Goal: Task Accomplishment & Management: Manage account settings

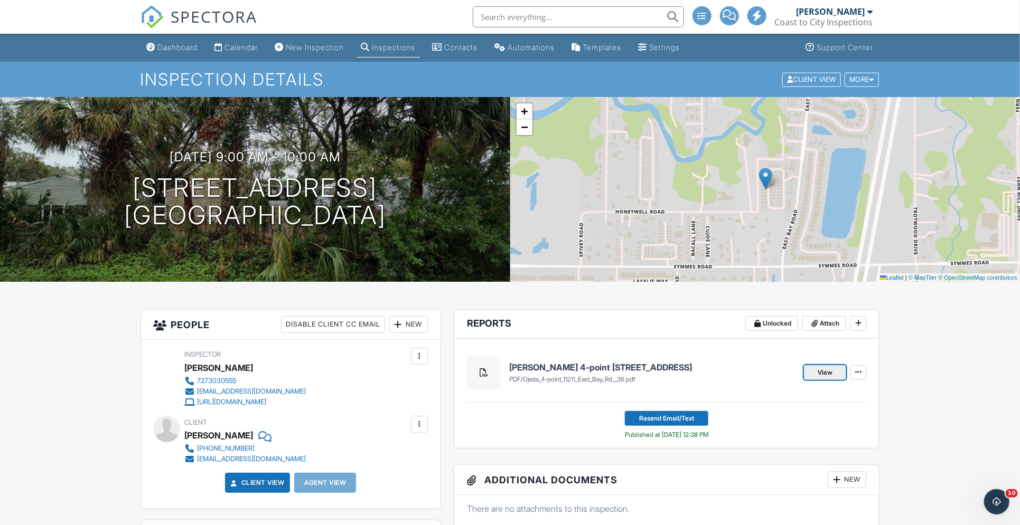
click at [819, 371] on span "View" at bounding box center [824, 373] width 15 height 11
click at [870, 80] on div at bounding box center [871, 79] width 5 height 7
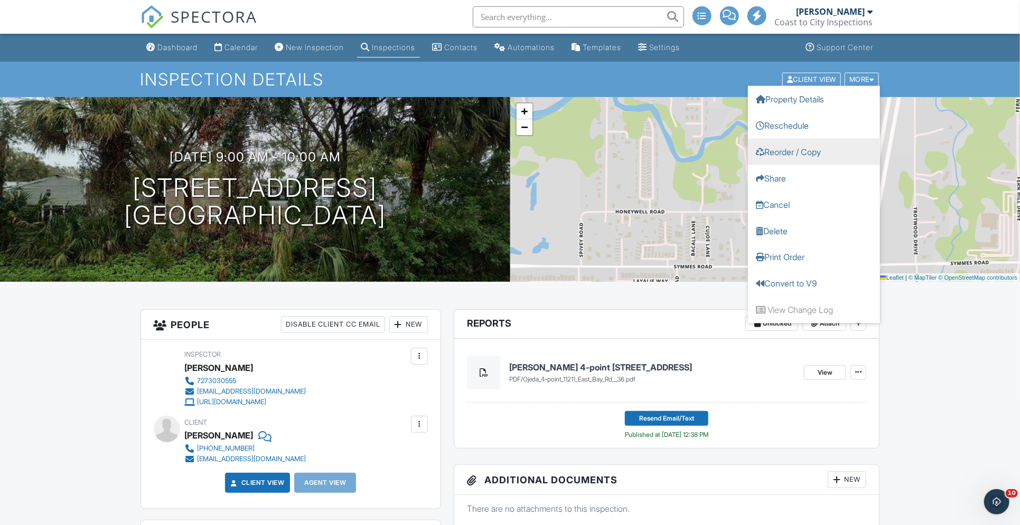
click at [801, 148] on link "Reorder / Copy" at bounding box center [814, 151] width 132 height 26
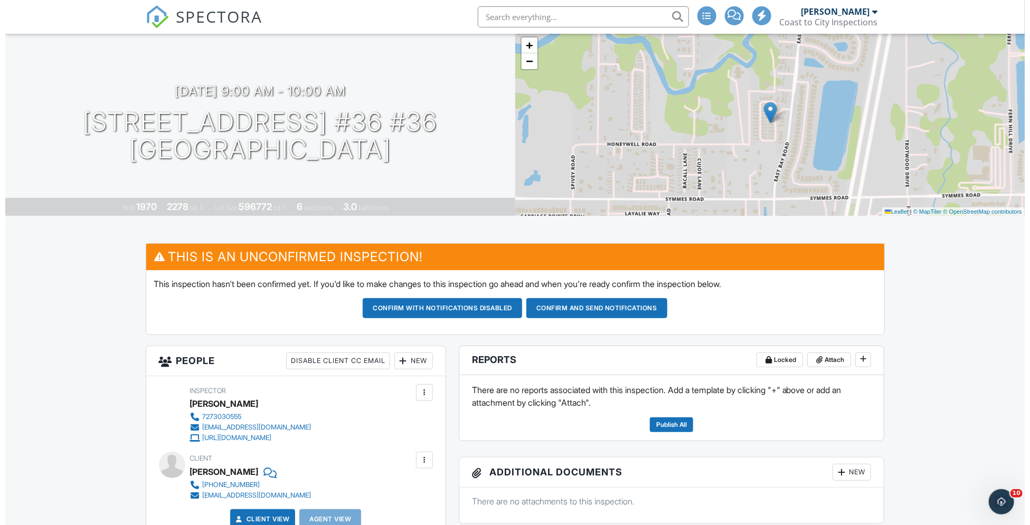
scroll to position [69, 0]
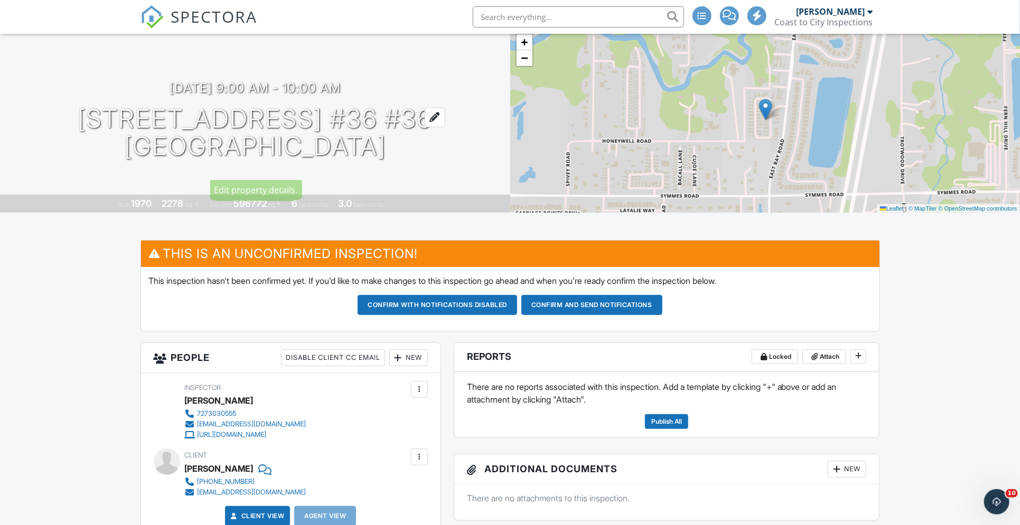
click at [445, 108] on div at bounding box center [435, 118] width 21 height 20
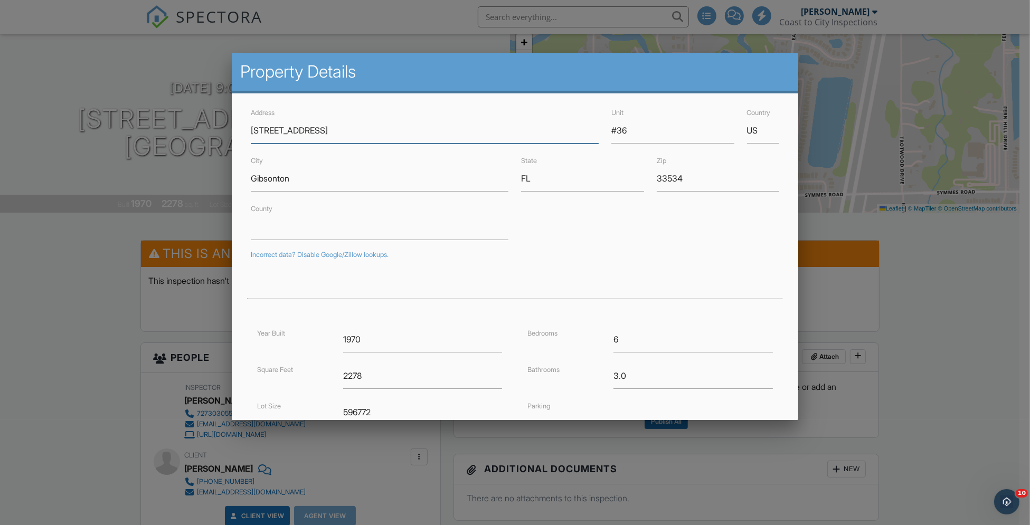
click at [431, 129] on input "[STREET_ADDRESS]" at bounding box center [425, 131] width 348 height 26
click at [625, 132] on input "#36" at bounding box center [672, 131] width 123 height 26
type input "#"
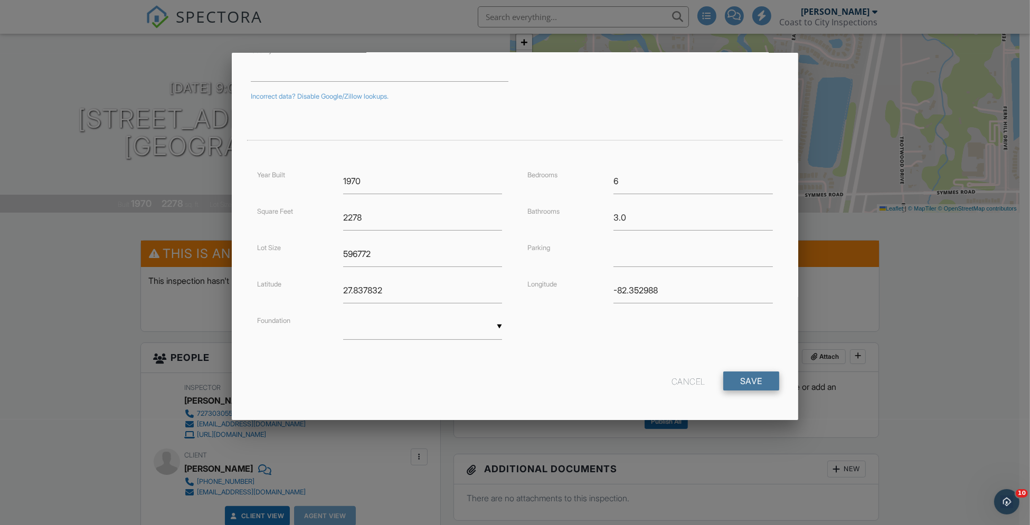
click at [738, 382] on input "Save" at bounding box center [751, 381] width 56 height 19
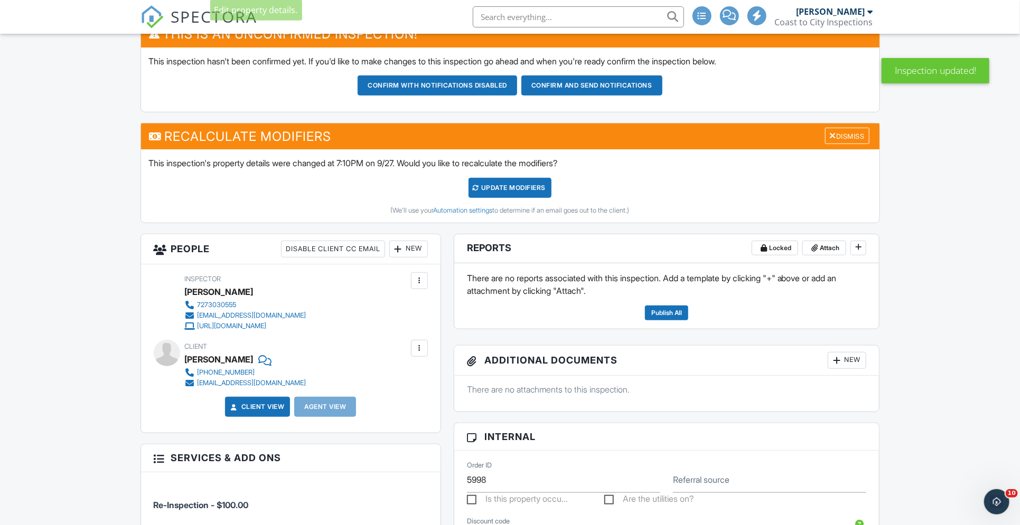
scroll to position [294, 0]
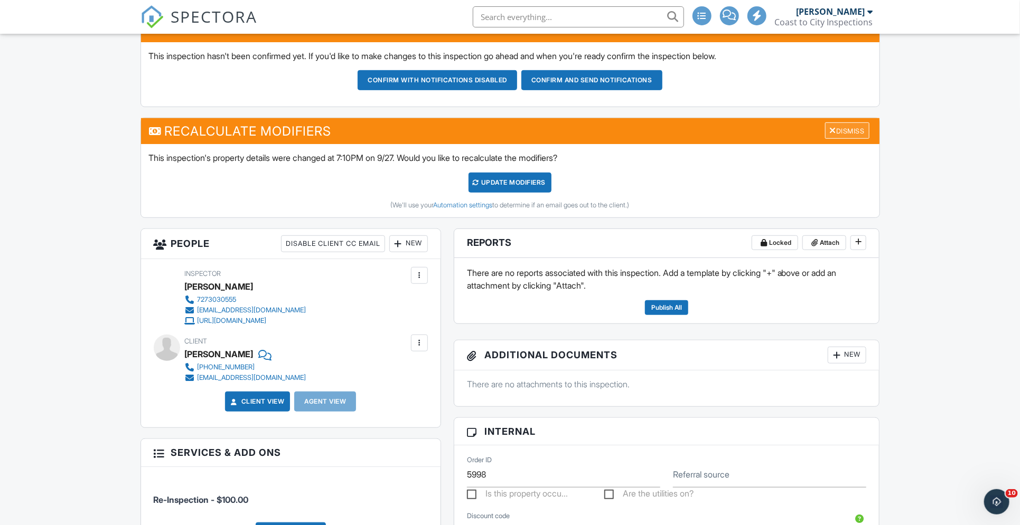
click at [849, 127] on div "Dismiss" at bounding box center [847, 131] width 44 height 16
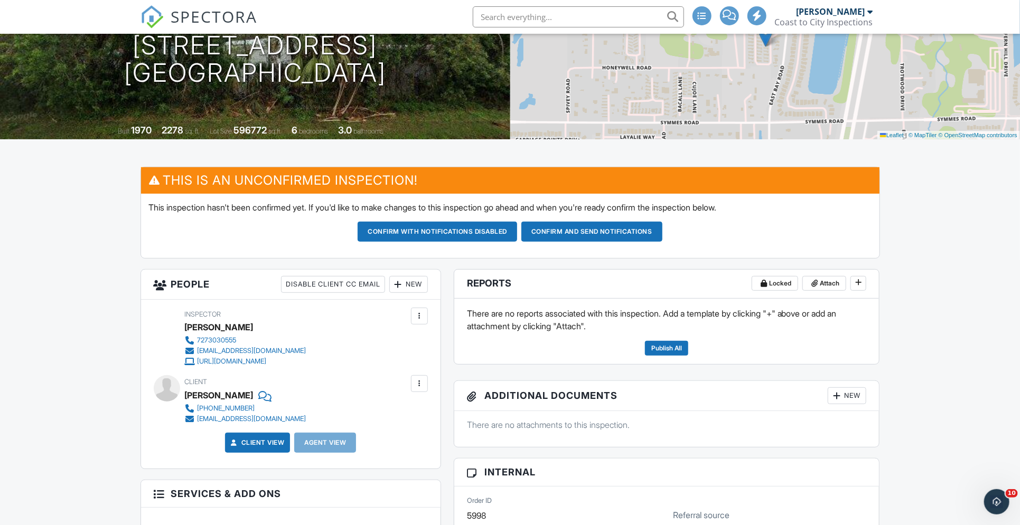
scroll to position [0, 0]
